Goal: Find specific page/section: Find specific page/section

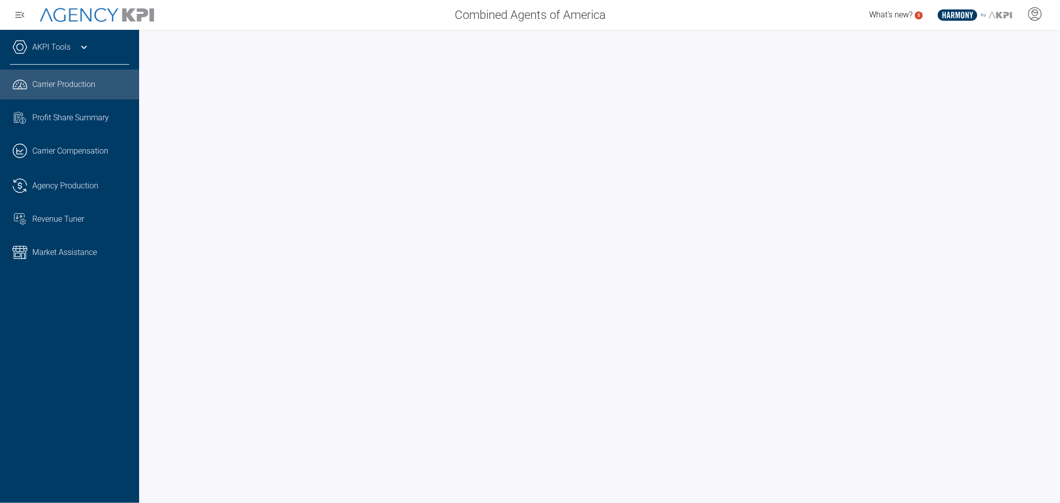
click at [48, 87] on span "Carrier Production" at bounding box center [63, 84] width 63 height 12
click at [63, 185] on span "Agency Production" at bounding box center [65, 186] width 66 height 12
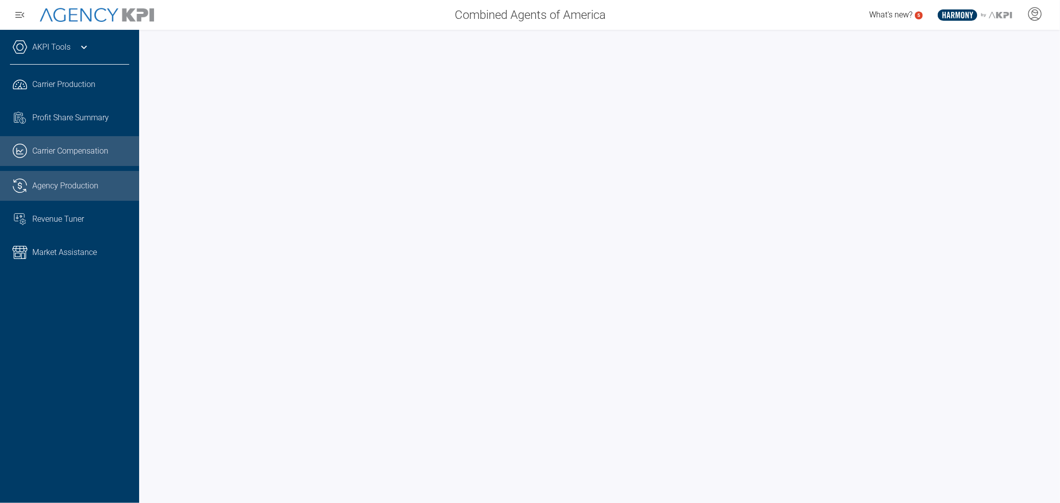
click at [56, 148] on span "Carrier Compensation" at bounding box center [70, 151] width 76 height 12
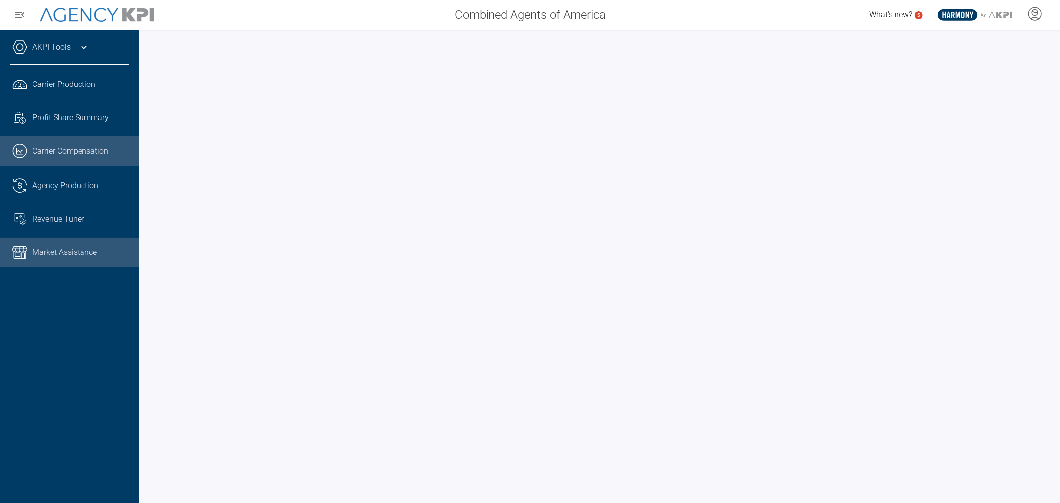
click at [51, 249] on span "Market Assistance" at bounding box center [64, 252] width 65 height 12
